Goal: Find specific page/section: Find specific page/section

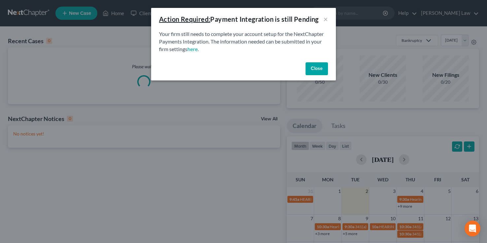
click at [316, 66] on button "Close" at bounding box center [317, 68] width 22 height 13
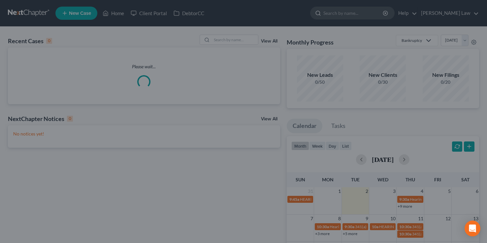
click at [365, 10] on input "search" at bounding box center [353, 13] width 60 height 12
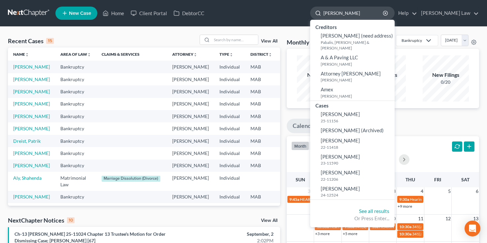
type input "[PERSON_NAME]"
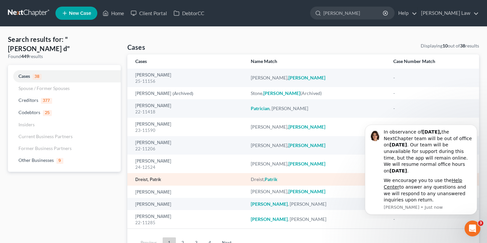
click at [152, 181] on link "Dreist, Patrik" at bounding box center [148, 180] width 26 height 5
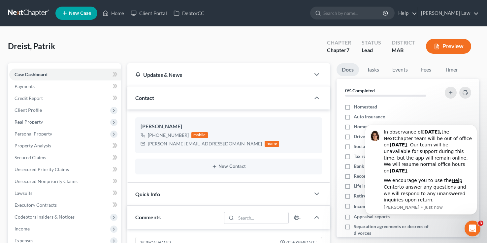
click at [204, 134] on div "mobile" at bounding box center [199, 135] width 17 height 6
click at [428, 73] on link "Fees" at bounding box center [426, 69] width 21 height 13
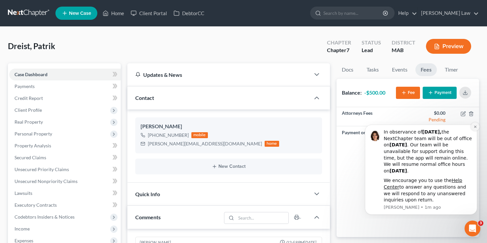
click at [476, 129] on icon "Dismiss notification" at bounding box center [476, 127] width 4 height 4
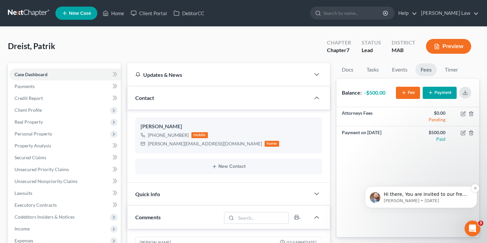
click at [427, 194] on p "Hi there, You are invited to our free Means Test webinar [DATE] 3pm ET. ​ Join …" at bounding box center [426, 194] width 85 height 7
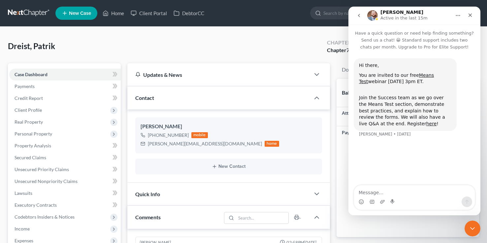
click at [472, 13] on icon "Close" at bounding box center [470, 15] width 5 height 5
